Goal: Information Seeking & Learning: Learn about a topic

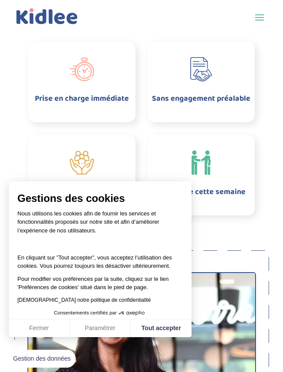
scroll to position [485, 0]
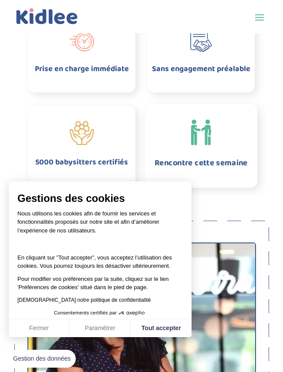
click at [197, 124] on img at bounding box center [202, 132] width 26 height 26
click at [182, 138] on span at bounding box center [201, 132] width 112 height 26
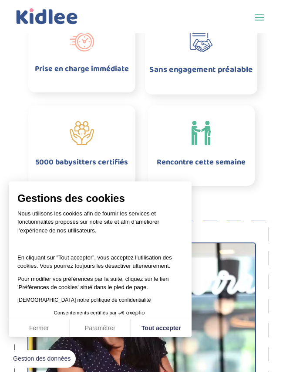
scroll to position [461, 0]
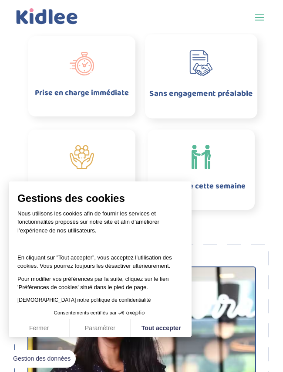
click at [202, 80] on div "Sans engagement préalable" at bounding box center [201, 76] width 112 height 52
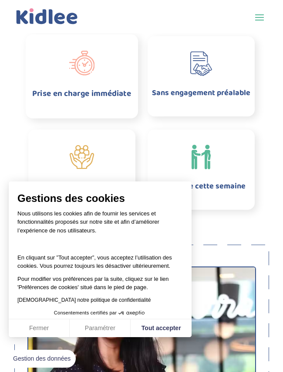
click at [91, 66] on img at bounding box center [82, 63] width 26 height 26
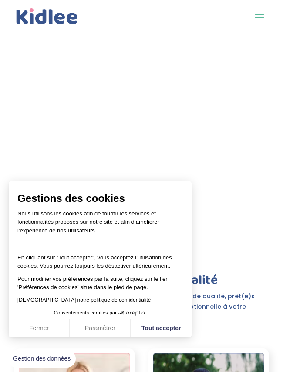
scroll to position [1408, 0]
